Goal: Find specific page/section: Find specific page/section

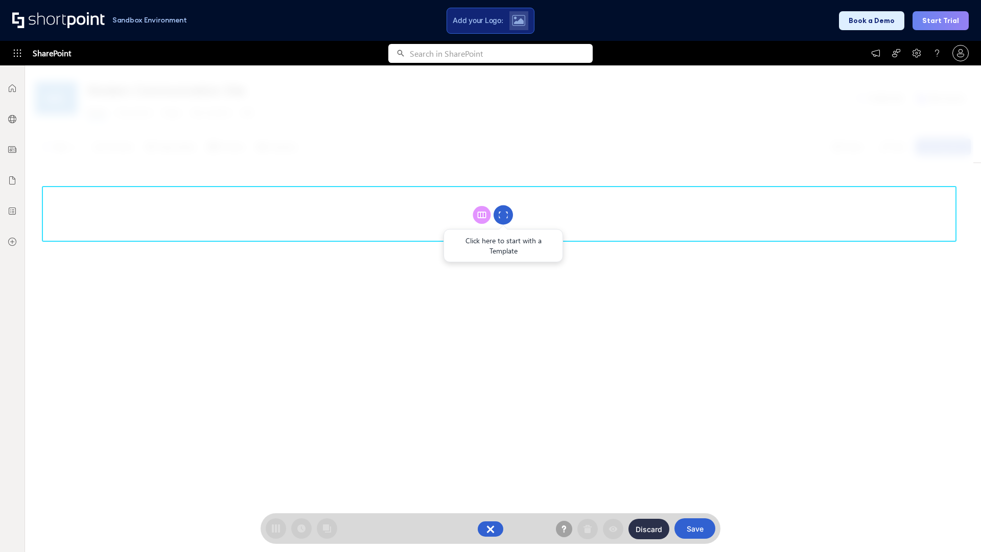
click at [503, 215] on circle at bounding box center [502, 214] width 19 height 19
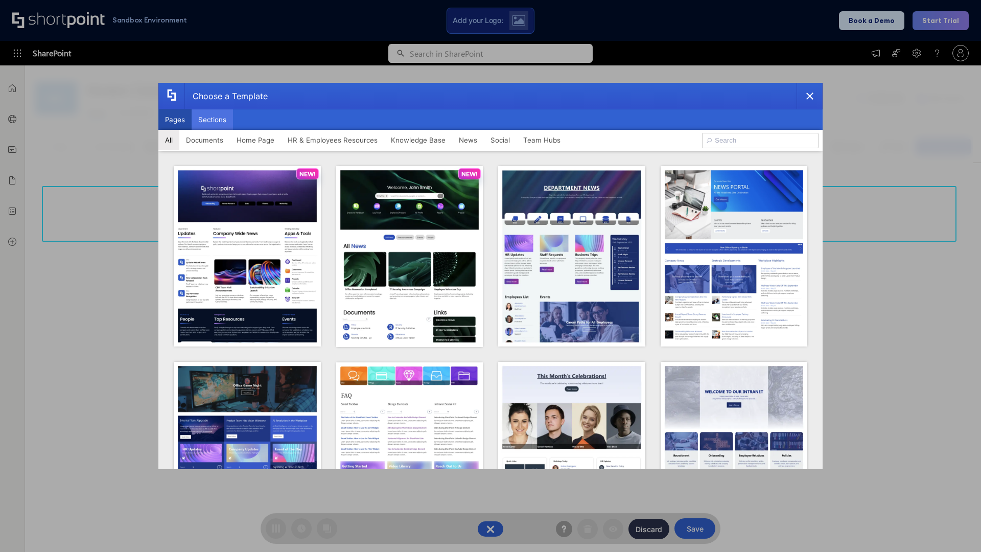
click at [212, 120] on button "Sections" at bounding box center [212, 119] width 41 height 20
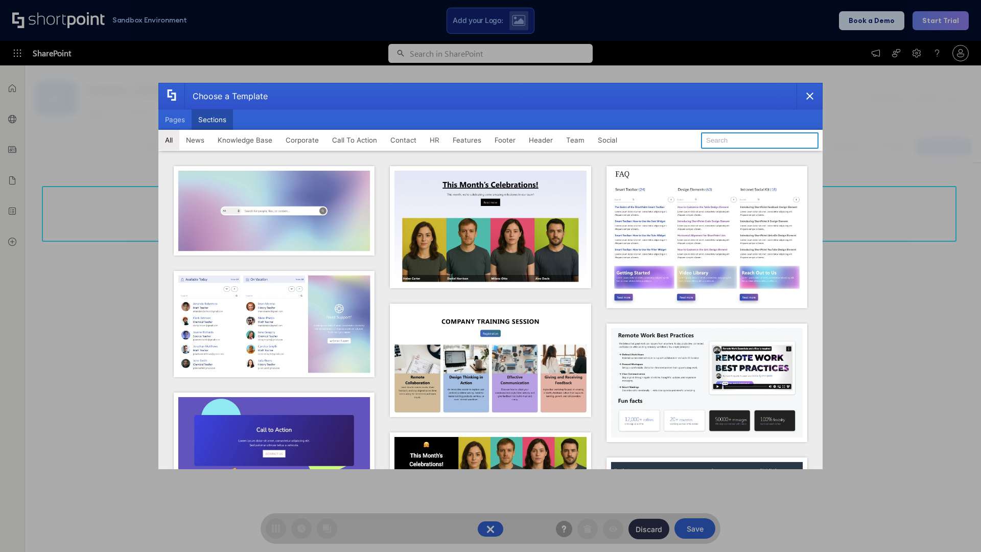
type input "Teams Basics"
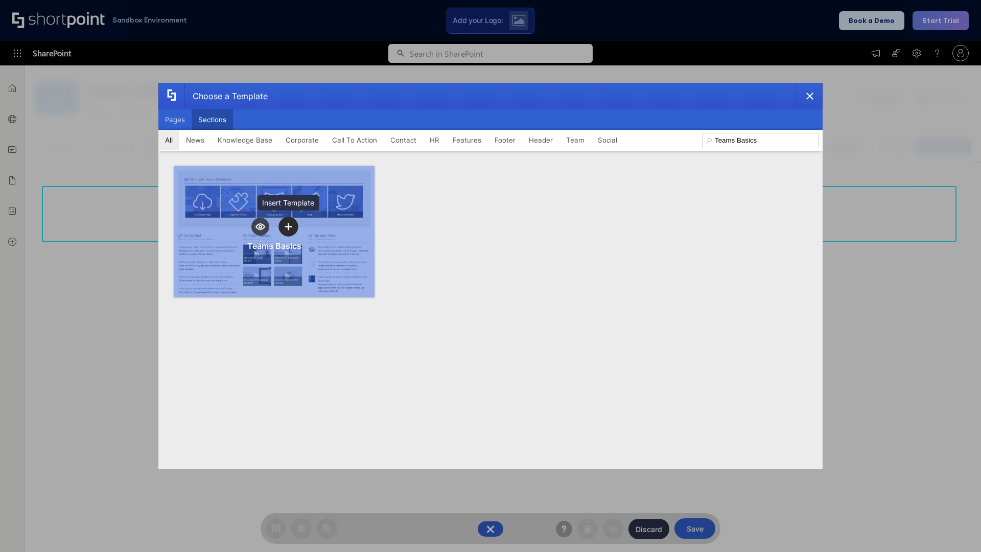
click at [288, 226] on icon "template selector" at bounding box center [287, 226] width 7 height 7
